Goal: Task Accomplishment & Management: Manage account settings

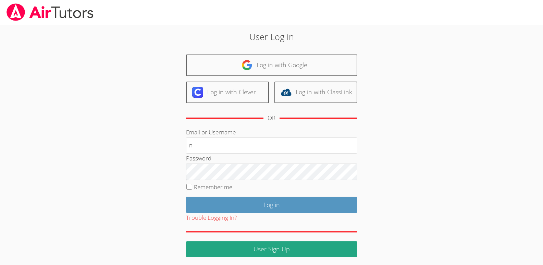
type input "[EMAIL_ADDRESS][DOMAIN_NAME]"
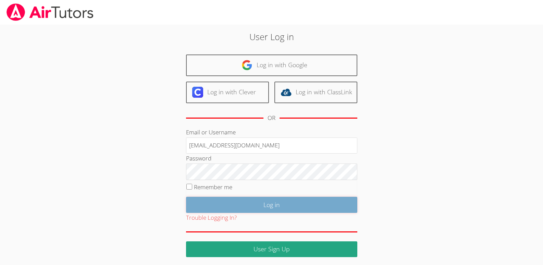
click at [266, 205] on input "Log in" at bounding box center [271, 204] width 171 height 16
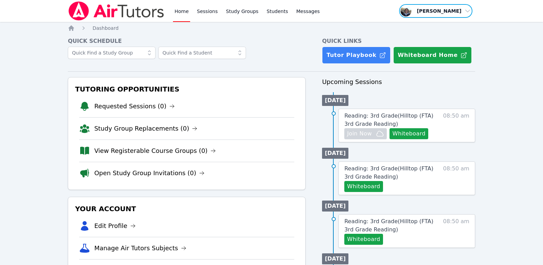
click at [467, 12] on span "button" at bounding box center [435, 10] width 75 height 15
click at [418, 38] on button "Logout" at bounding box center [438, 39] width 66 height 12
